Goal: Obtain resource: Obtain resource

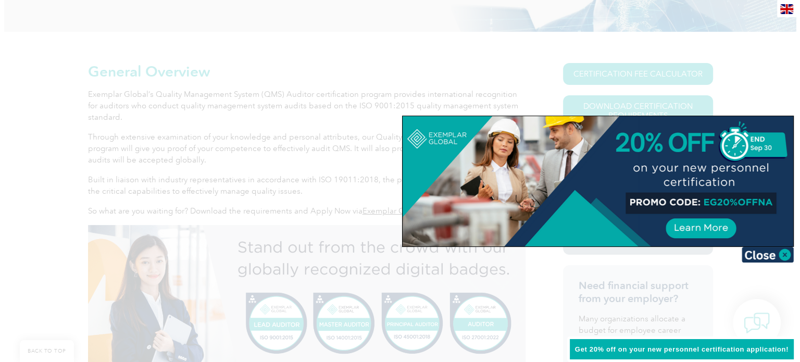
scroll to position [206, 0]
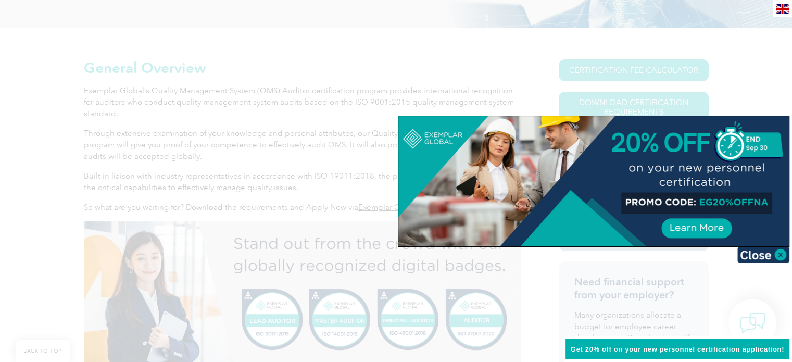
click at [358, 139] on div at bounding box center [396, 181] width 792 height 362
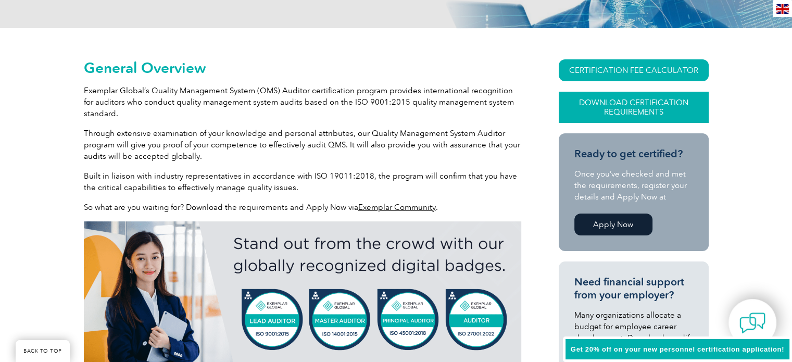
click at [614, 115] on link "Download Certification Requirements" at bounding box center [634, 107] width 150 height 31
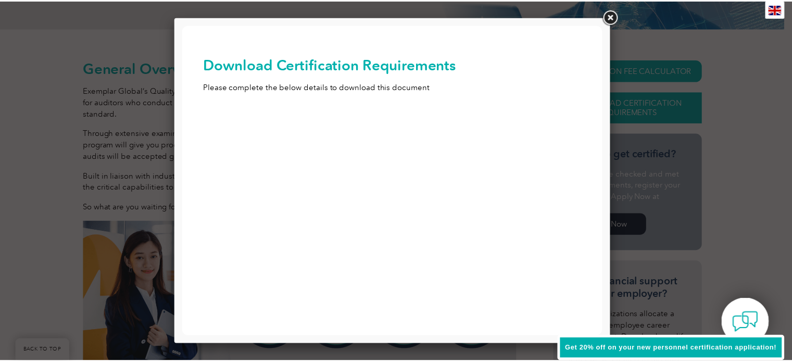
scroll to position [0, 0]
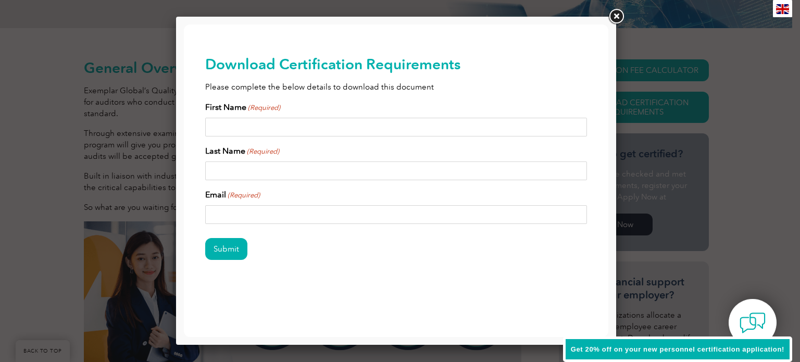
click at [616, 7] on link at bounding box center [616, 16] width 19 height 19
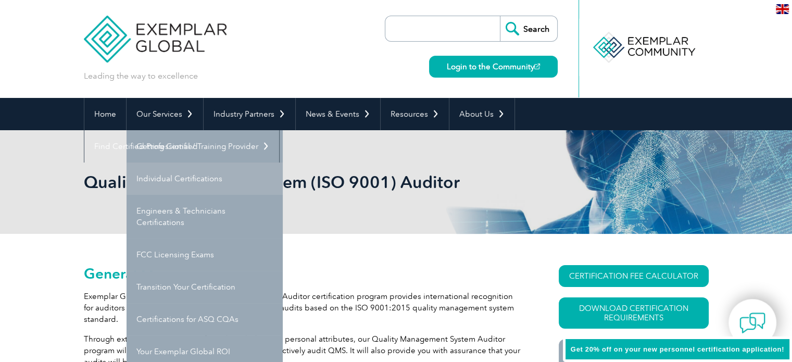
click at [173, 178] on link "Individual Certifications" at bounding box center [205, 179] width 156 height 32
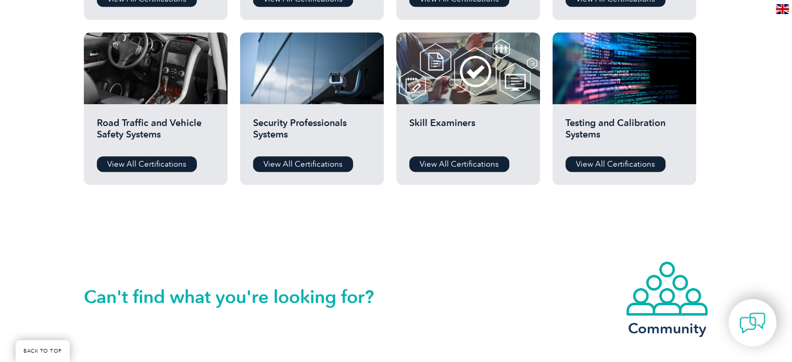
scroll to position [858, 0]
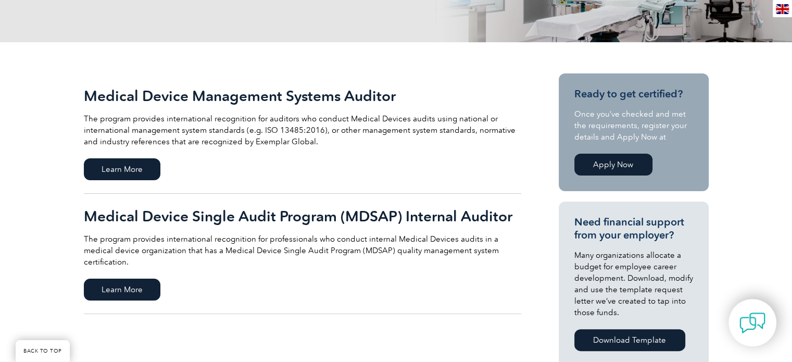
scroll to position [185, 0]
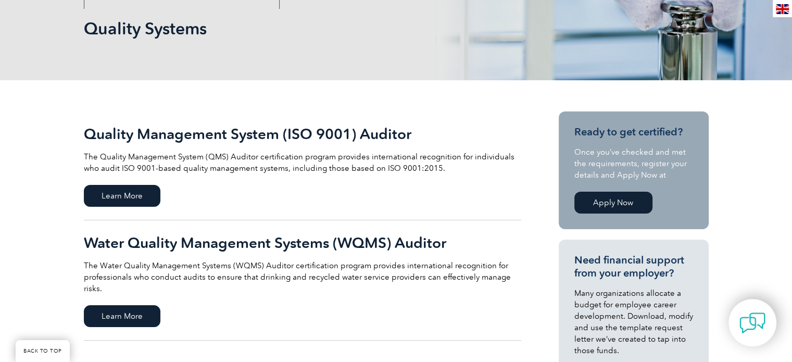
scroll to position [154, 0]
